Goal: Task Accomplishment & Management: Use online tool/utility

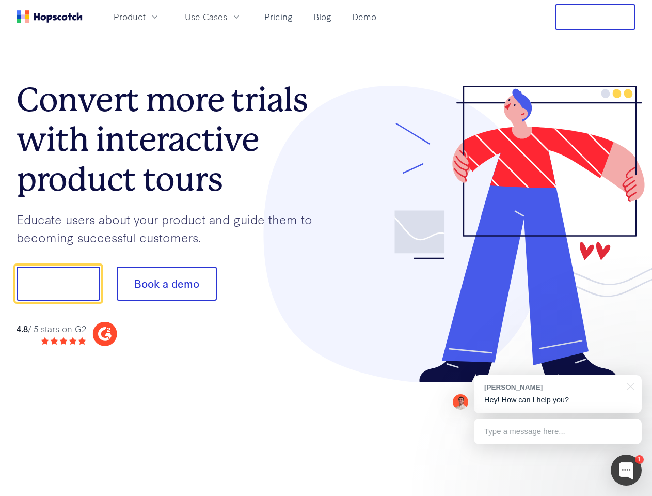
click at [326, 248] on div at bounding box center [481, 234] width 310 height 297
click at [146, 17] on span "Product" at bounding box center [130, 16] width 32 height 13
click at [227, 17] on span "Use Cases" at bounding box center [206, 16] width 42 height 13
click at [596, 17] on button "Free Trial" at bounding box center [595, 17] width 81 height 26
click at [58, 284] on button "Show me!" at bounding box center [59, 284] width 84 height 34
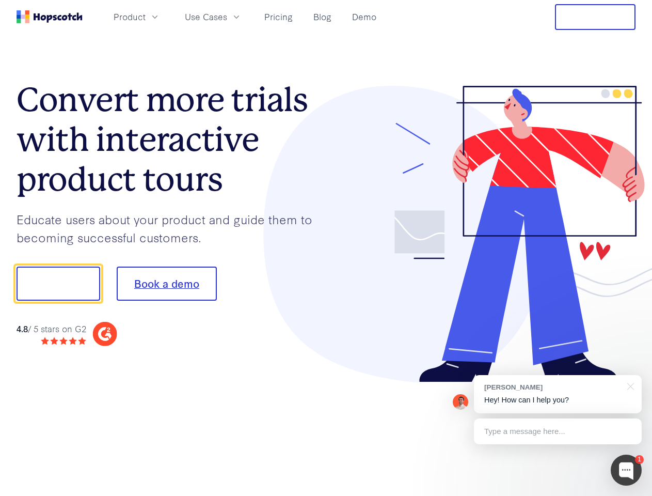
click at [166, 284] on button "Book a demo" at bounding box center [167, 284] width 100 height 34
click at [627, 470] on div at bounding box center [626, 470] width 31 height 31
click at [558, 394] on div "[PERSON_NAME] Hey! How can I help you?" at bounding box center [558, 394] width 168 height 38
click at [629, 385] on div at bounding box center [545, 282] width 194 height 345
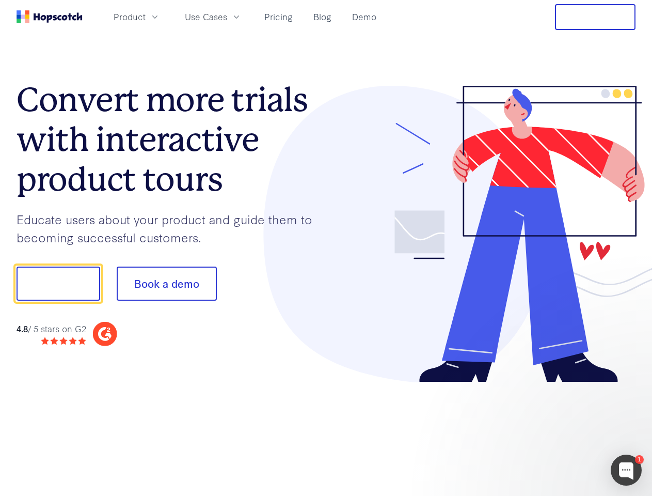
click at [558, 431] on div at bounding box center [545, 351] width 194 height 206
